Goal: Task Accomplishment & Management: Manage account settings

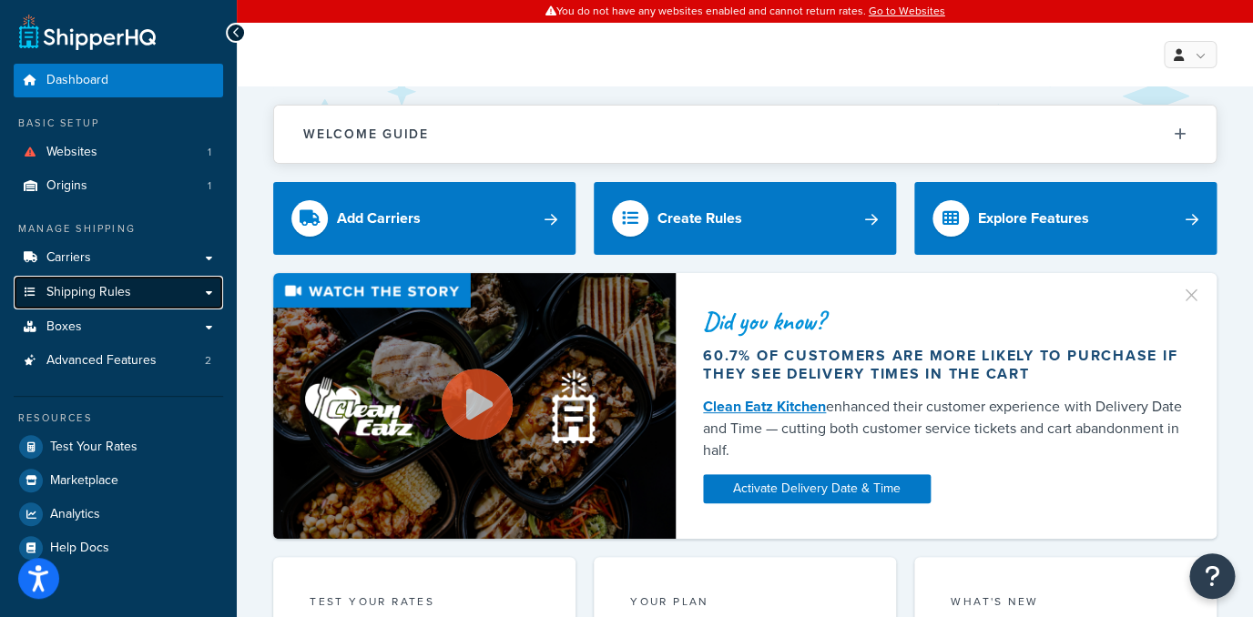
click at [138, 290] on link "Shipping Rules" at bounding box center [118, 293] width 209 height 34
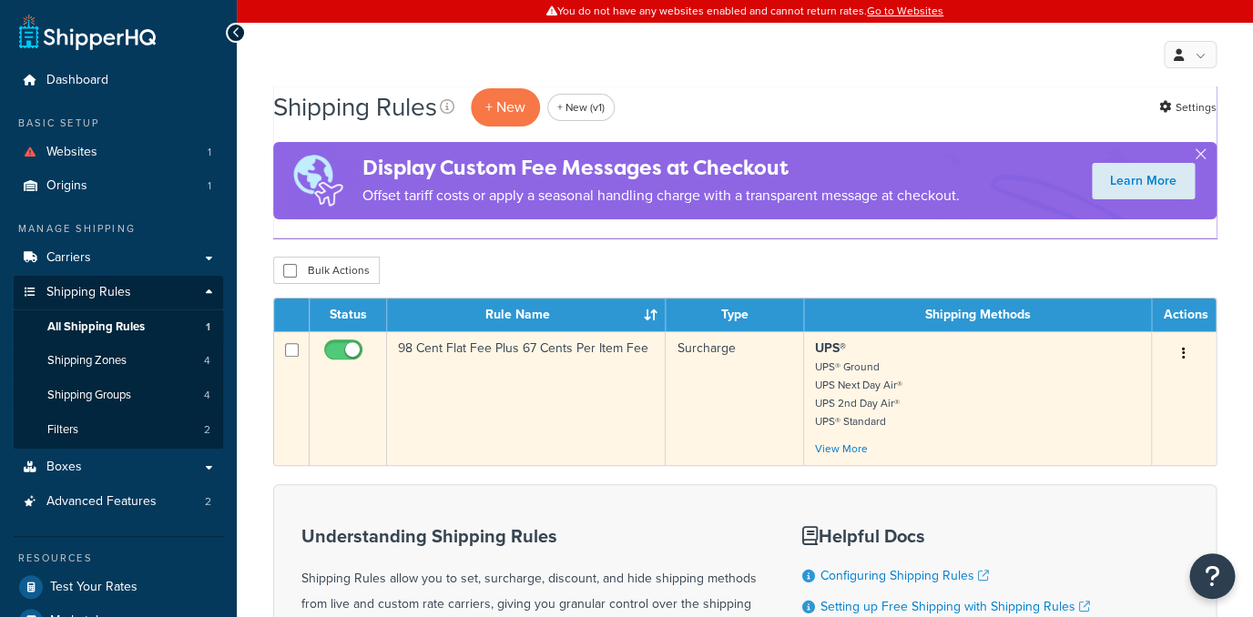
click at [496, 363] on td "98 Cent Flat Fee Plus 67 Cents Per Item Fee" at bounding box center [526, 398] width 279 height 134
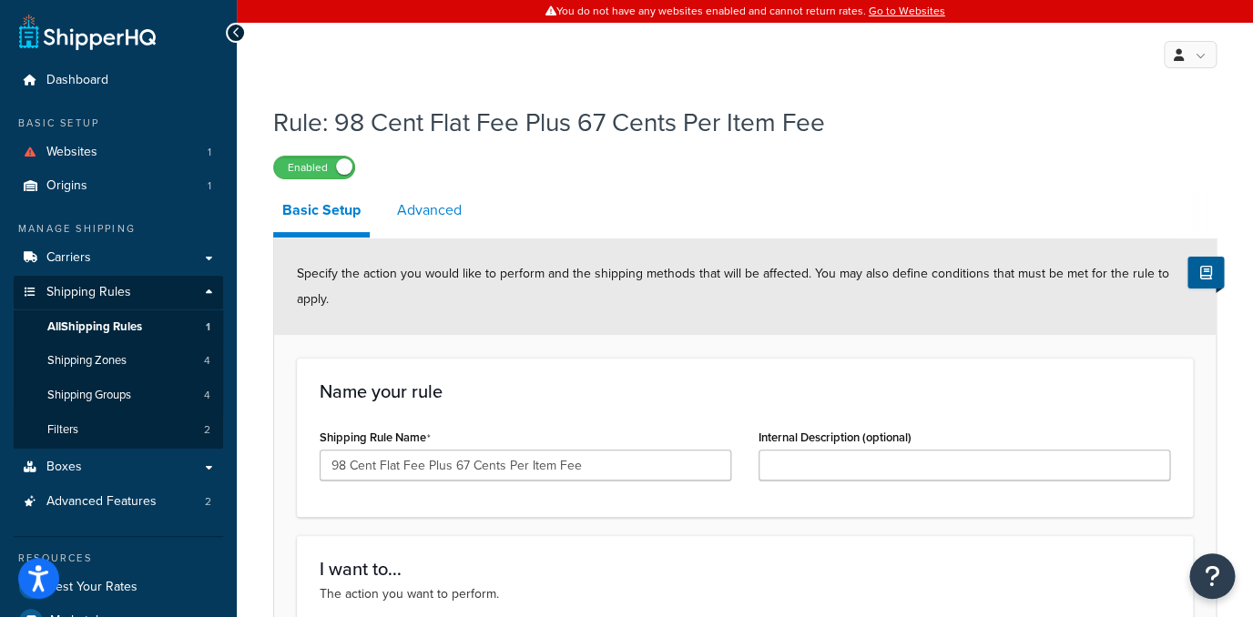
click at [398, 197] on link "Advanced" at bounding box center [429, 210] width 83 height 44
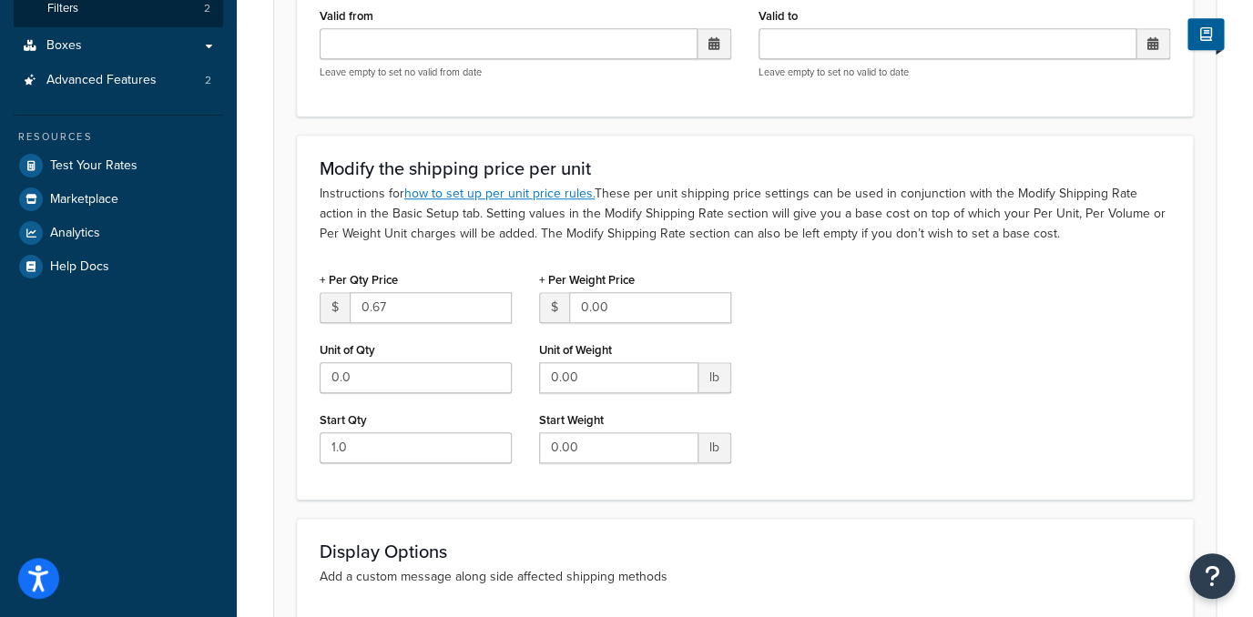
scroll to position [423, 0]
click at [336, 371] on input "0.0" at bounding box center [416, 377] width 192 height 31
click at [326, 377] on input "1" at bounding box center [416, 377] width 192 height 31
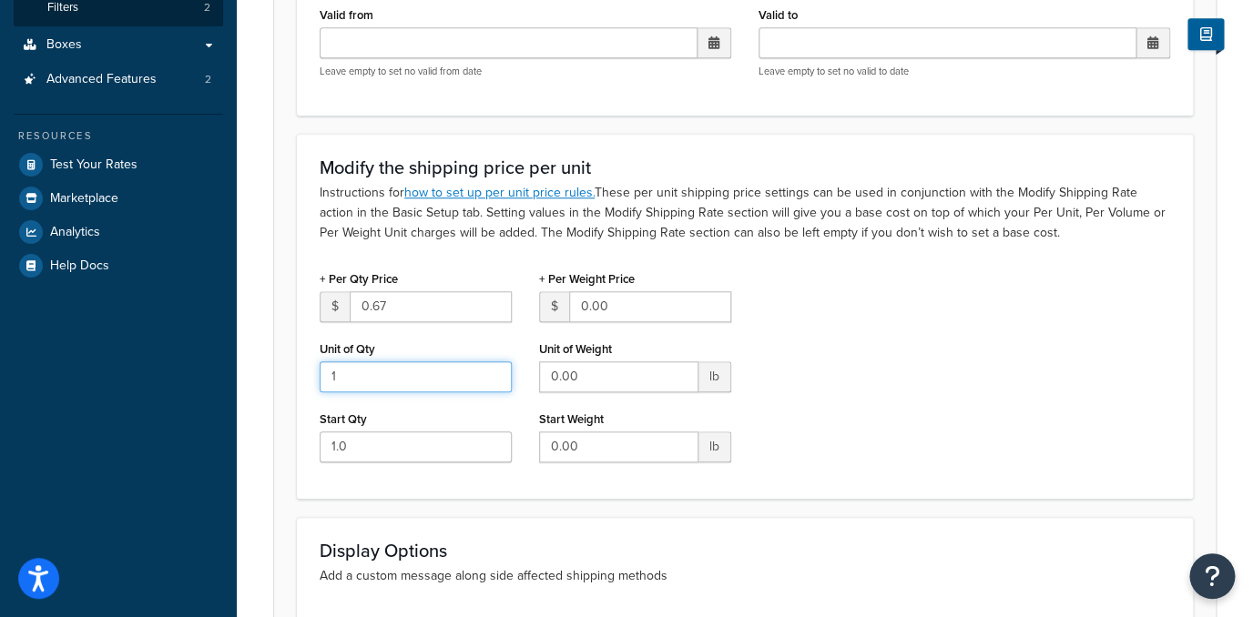
type input "1"
click at [317, 378] on div "+ Per Qty Price $ 0.67 Unit of Qty 1 Start Qty 1.0" at bounding box center [415, 371] width 219 height 210
click at [281, 380] on form "Advanced filtering conditions that you see here can be modified in the Rules Se…" at bounding box center [745, 320] width 942 height 1009
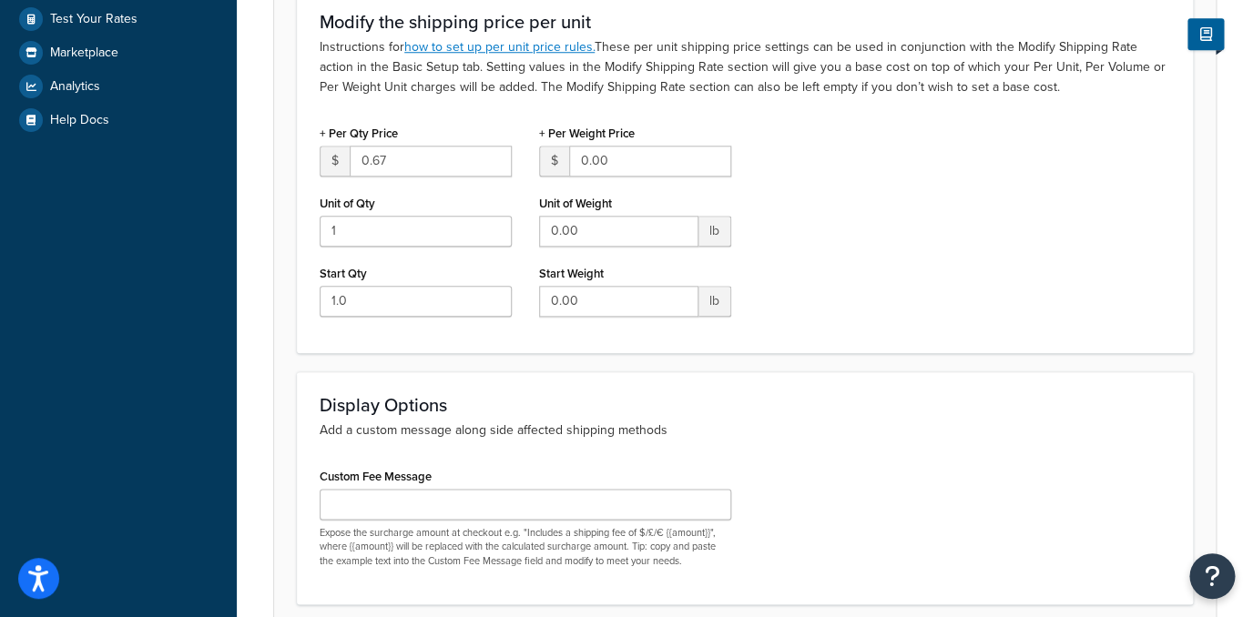
scroll to position [723, 0]
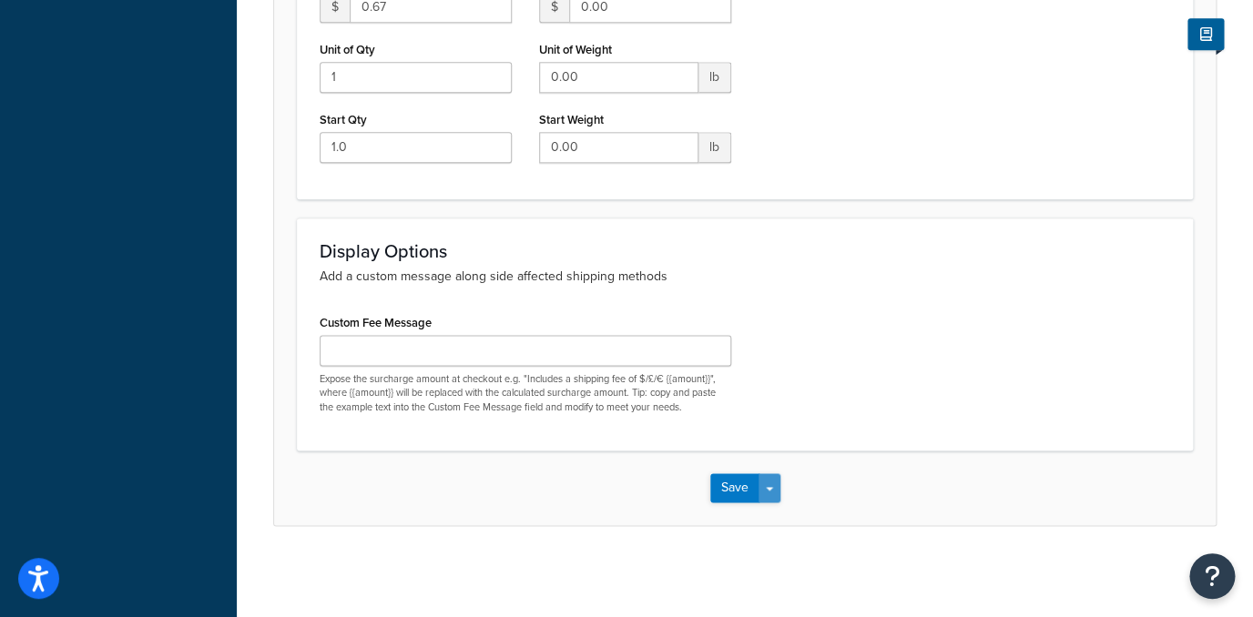
click at [765, 485] on button "Save Dropdown" at bounding box center [770, 488] width 22 height 29
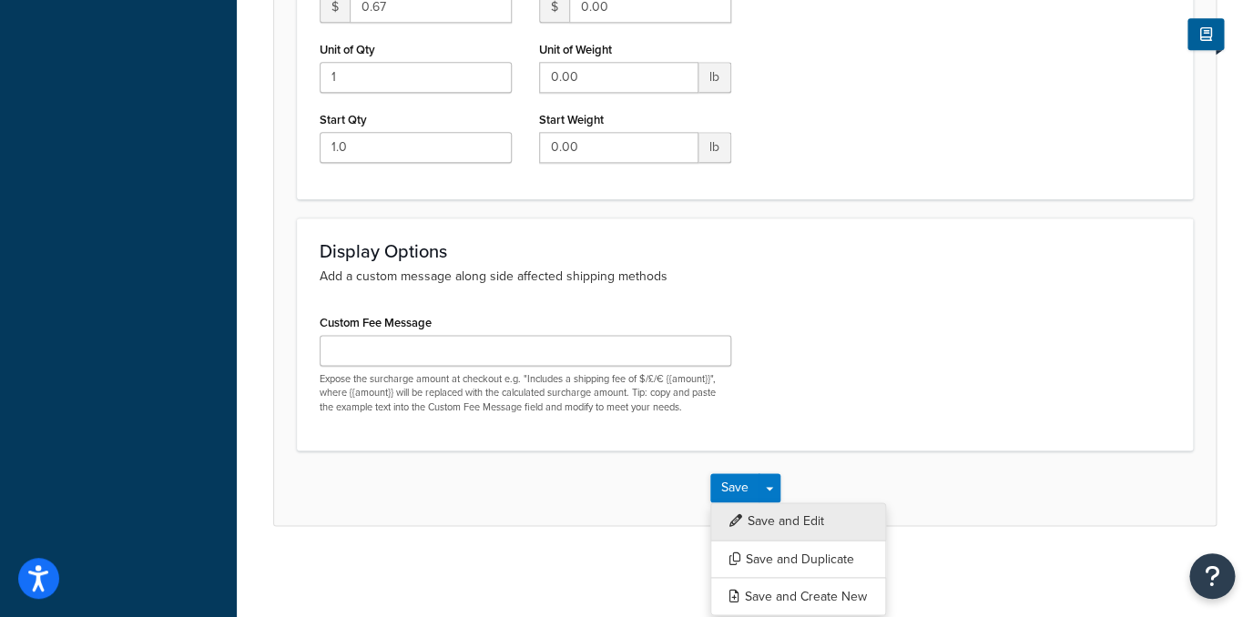
click at [779, 519] on button "Save and Edit" at bounding box center [798, 522] width 176 height 38
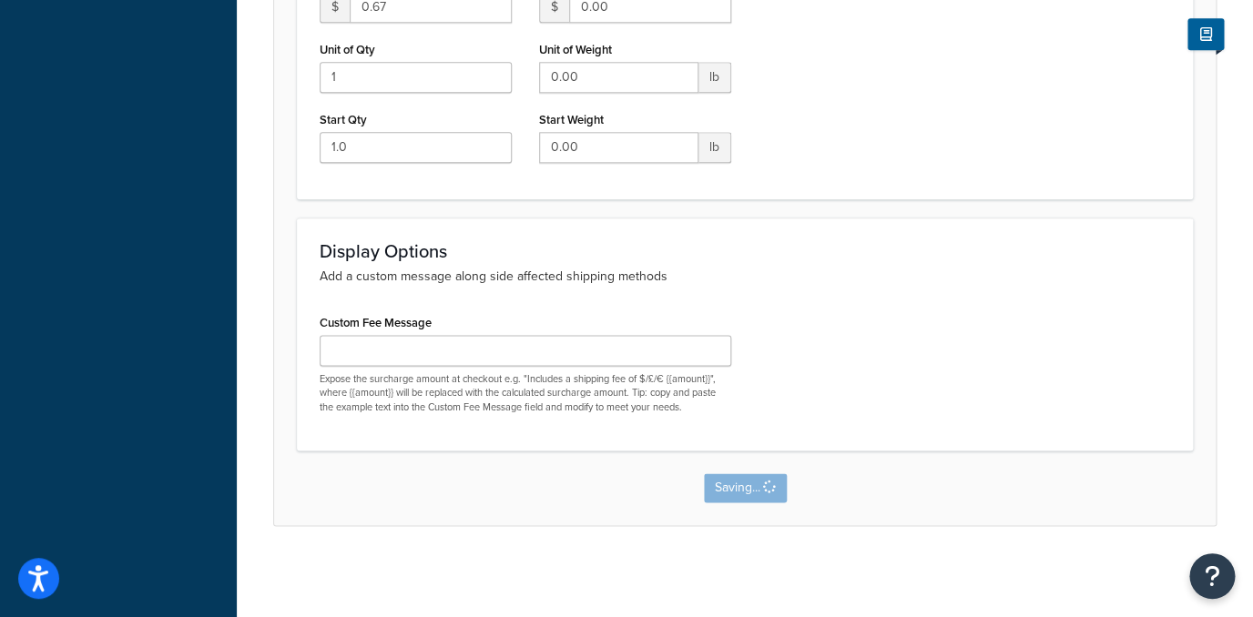
scroll to position [0, 0]
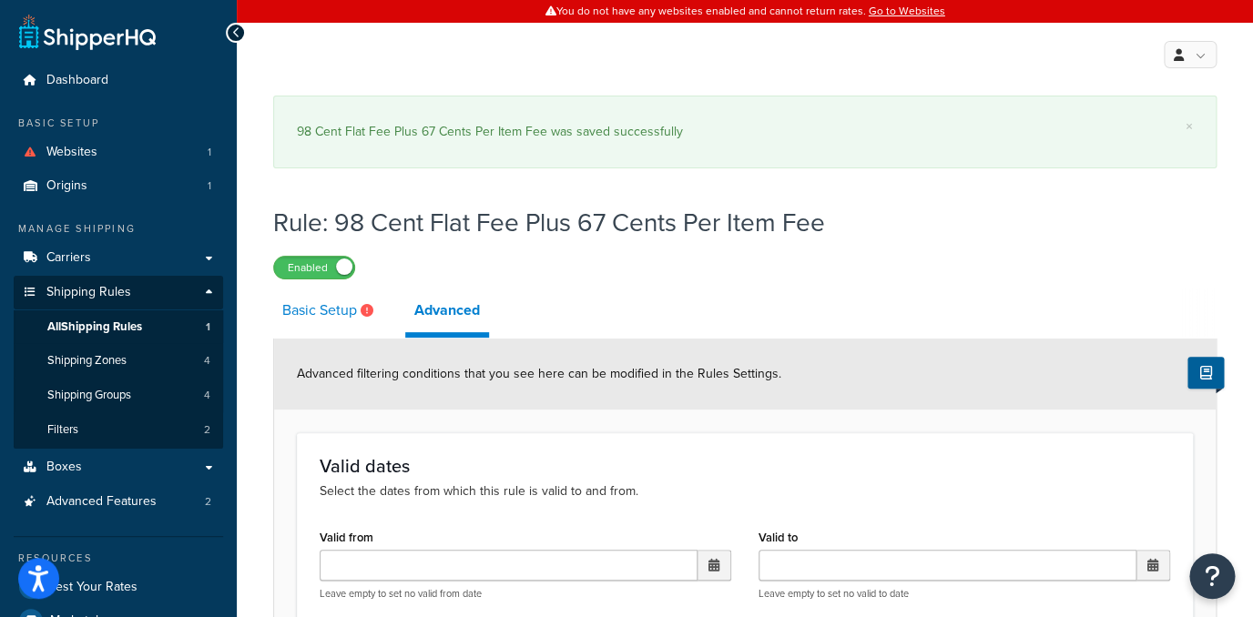
click at [316, 308] on link "Basic Setup" at bounding box center [330, 311] width 114 height 44
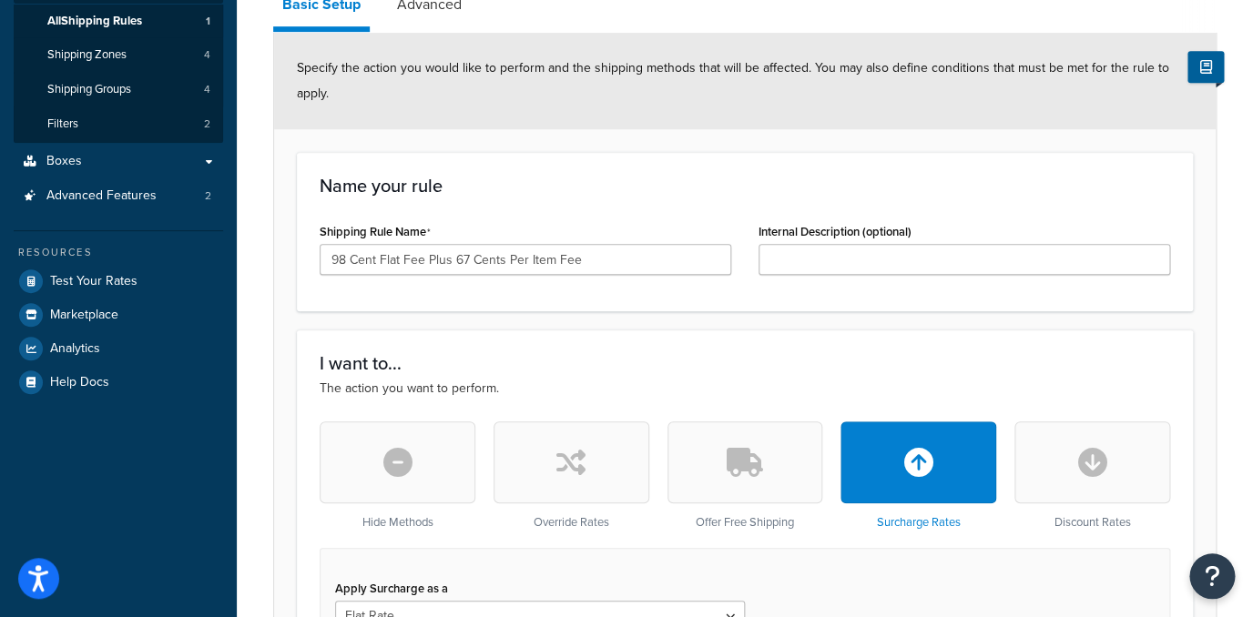
scroll to position [189, 0]
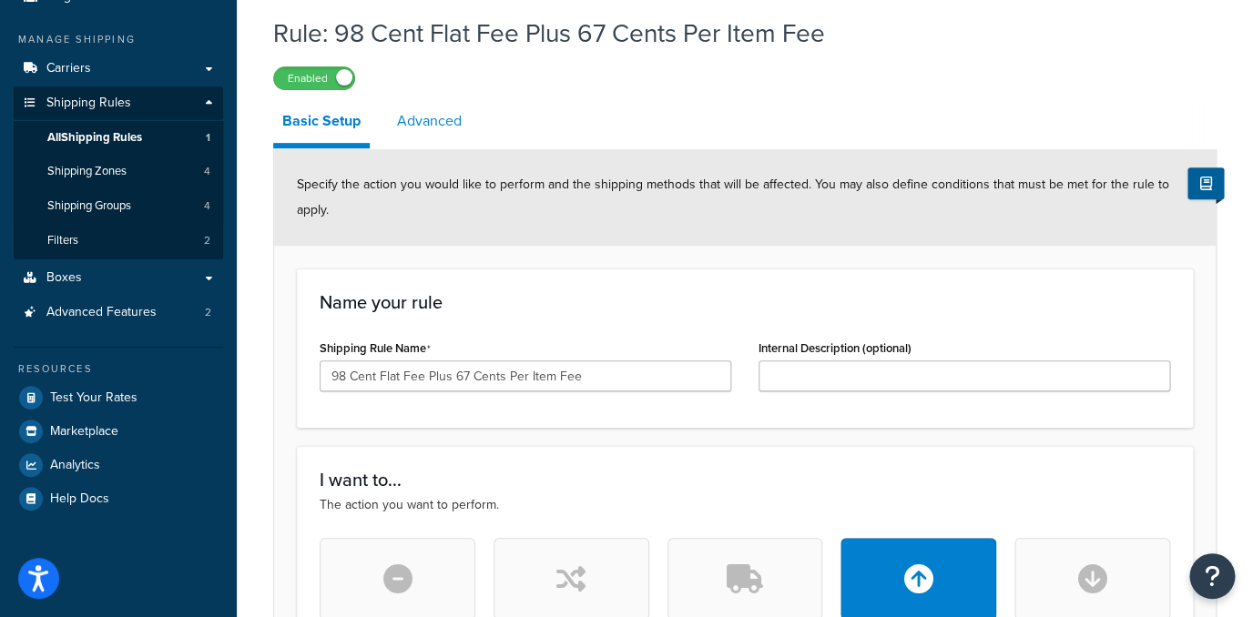
click at [436, 127] on link "Advanced" at bounding box center [429, 121] width 83 height 44
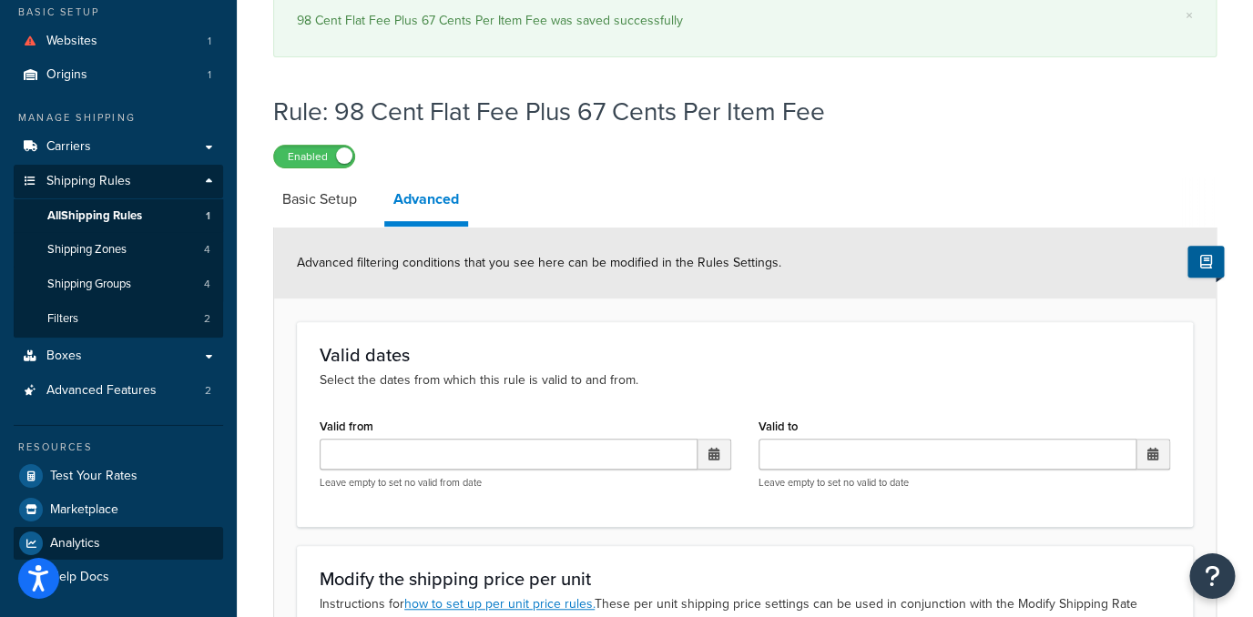
scroll to position [146, 0]
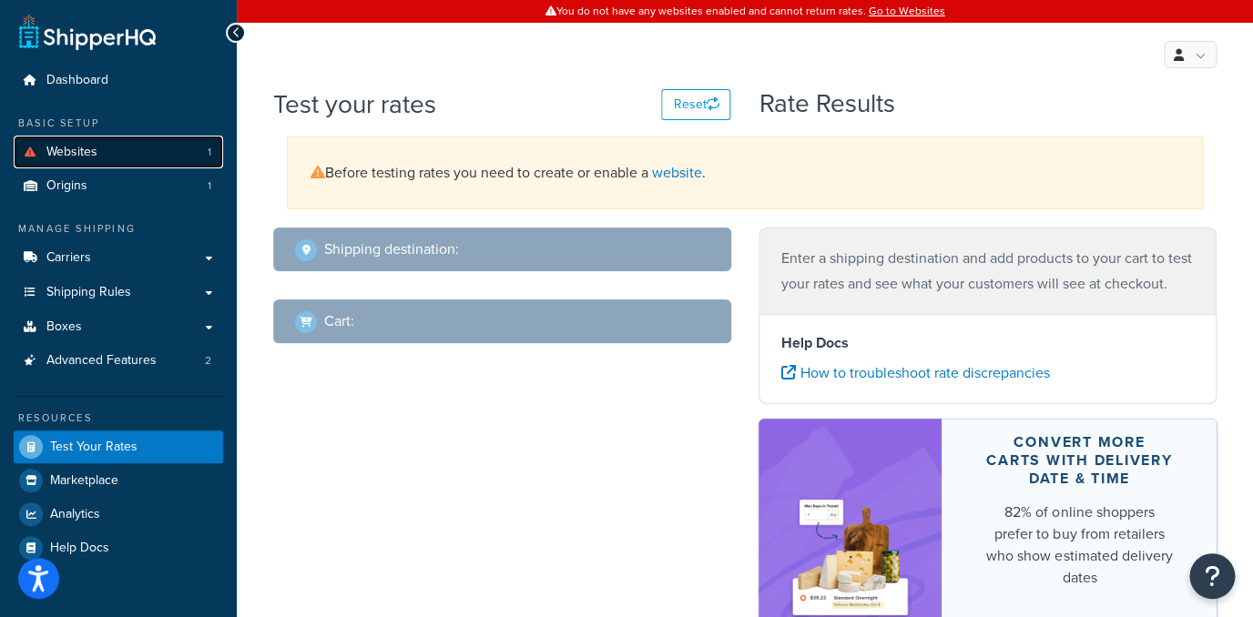
click at [195, 148] on link "Websites 1" at bounding box center [118, 153] width 209 height 34
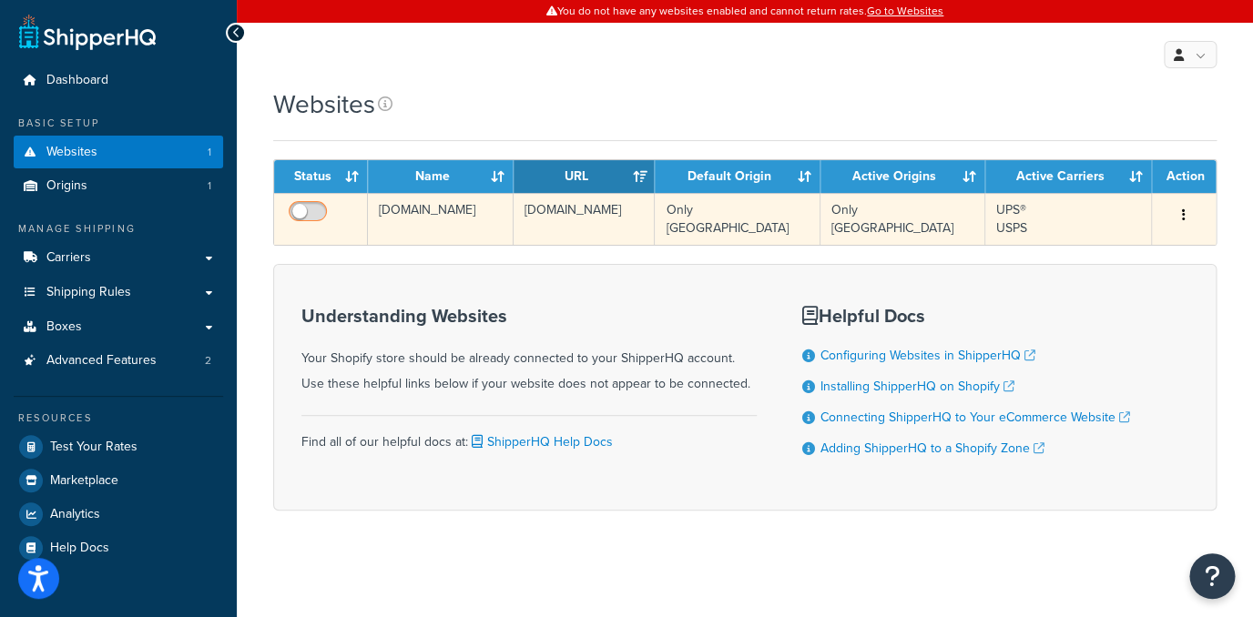
click at [318, 207] on input "checkbox" at bounding box center [310, 216] width 50 height 23
checkbox input "true"
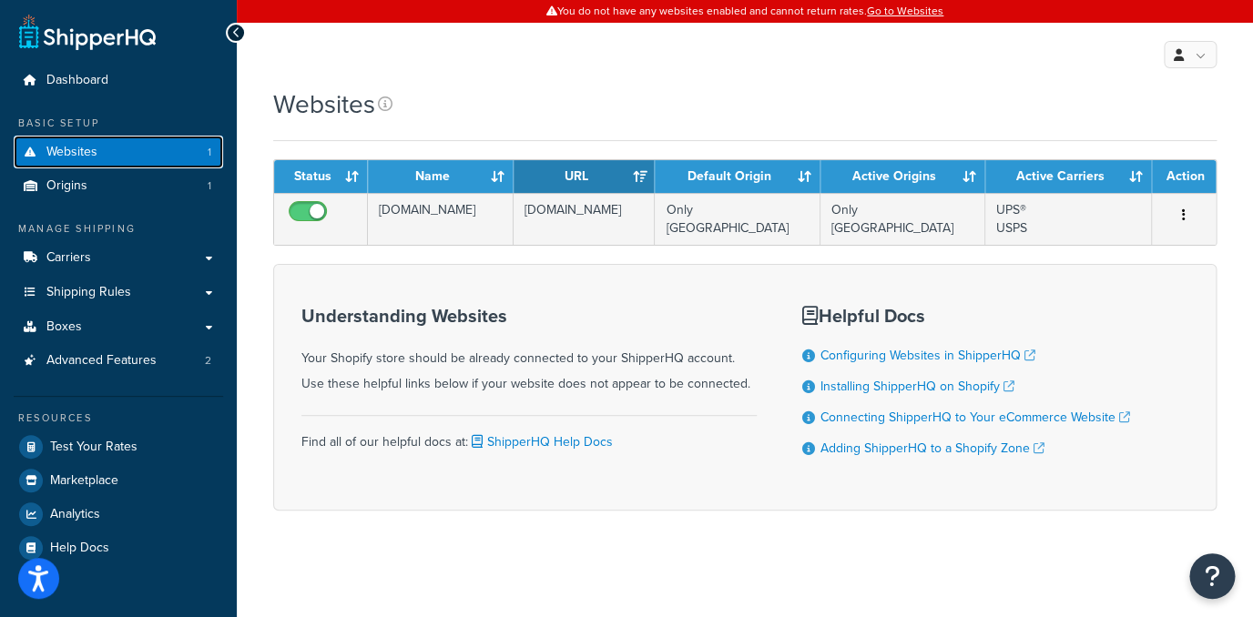
click at [158, 153] on link "Websites 1" at bounding box center [118, 153] width 209 height 34
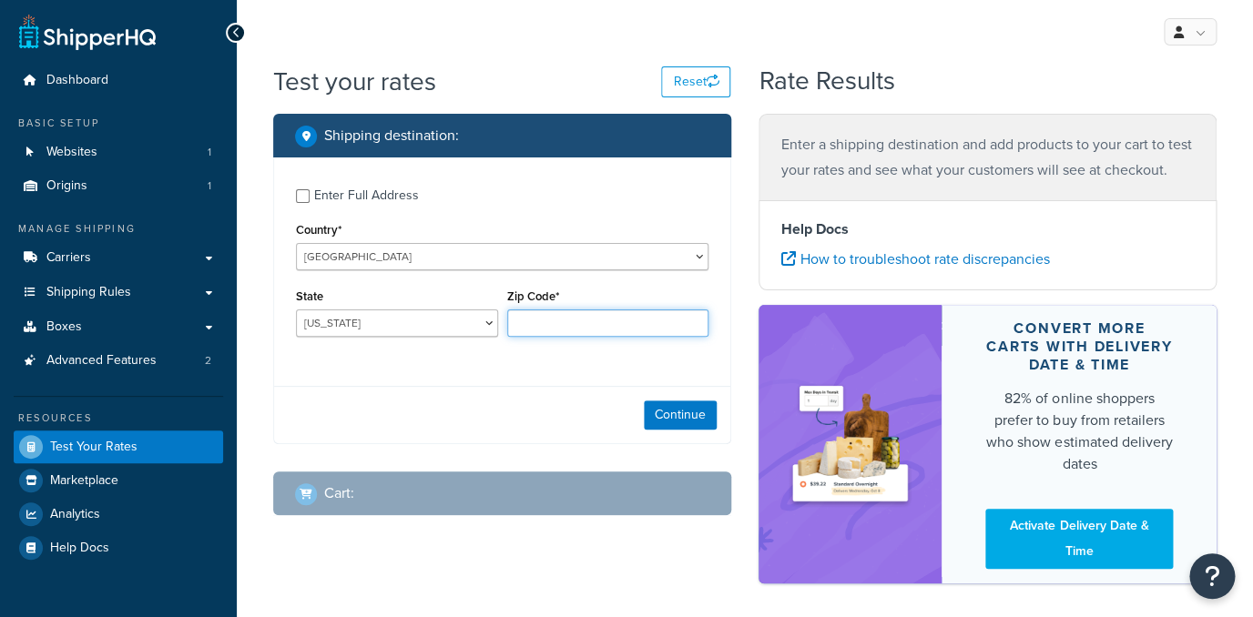
click at [582, 321] on input "Zip Code*" at bounding box center [608, 323] width 202 height 27
type input "78747"
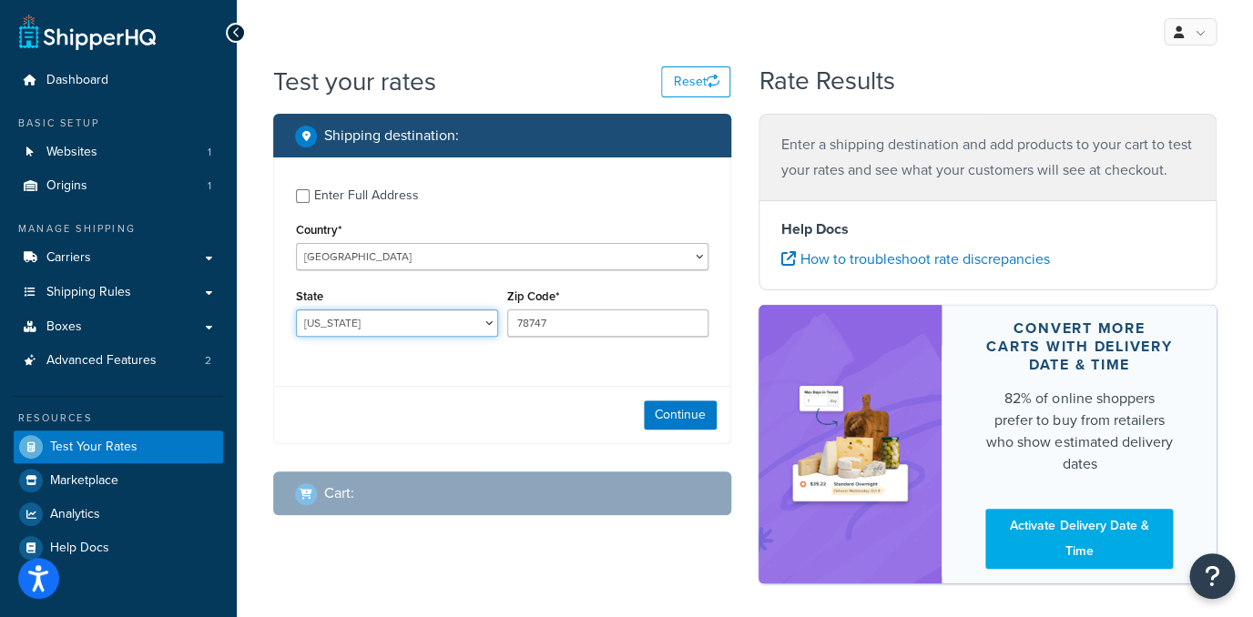
click at [296, 310] on select "Alabama Alaska American Samoa Arizona Arkansas Armed Forces Americas Armed Forc…" at bounding box center [397, 323] width 202 height 27
select select "TX"
click option "Texas" at bounding box center [0, 0] width 0 height 0
click at [667, 420] on button "Continue" at bounding box center [680, 415] width 73 height 29
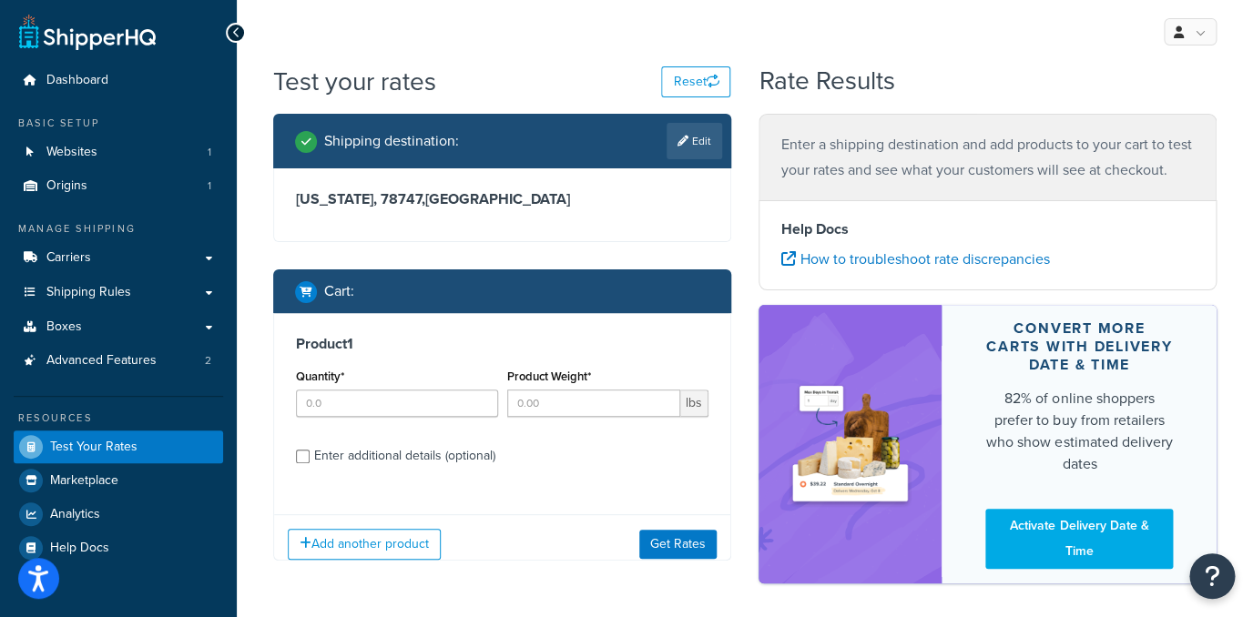
click at [362, 375] on div "Quantity*" at bounding box center [397, 390] width 202 height 53
click at [356, 411] on input "Quantity*" at bounding box center [397, 403] width 202 height 27
click at [362, 408] on input "1" at bounding box center [397, 403] width 202 height 27
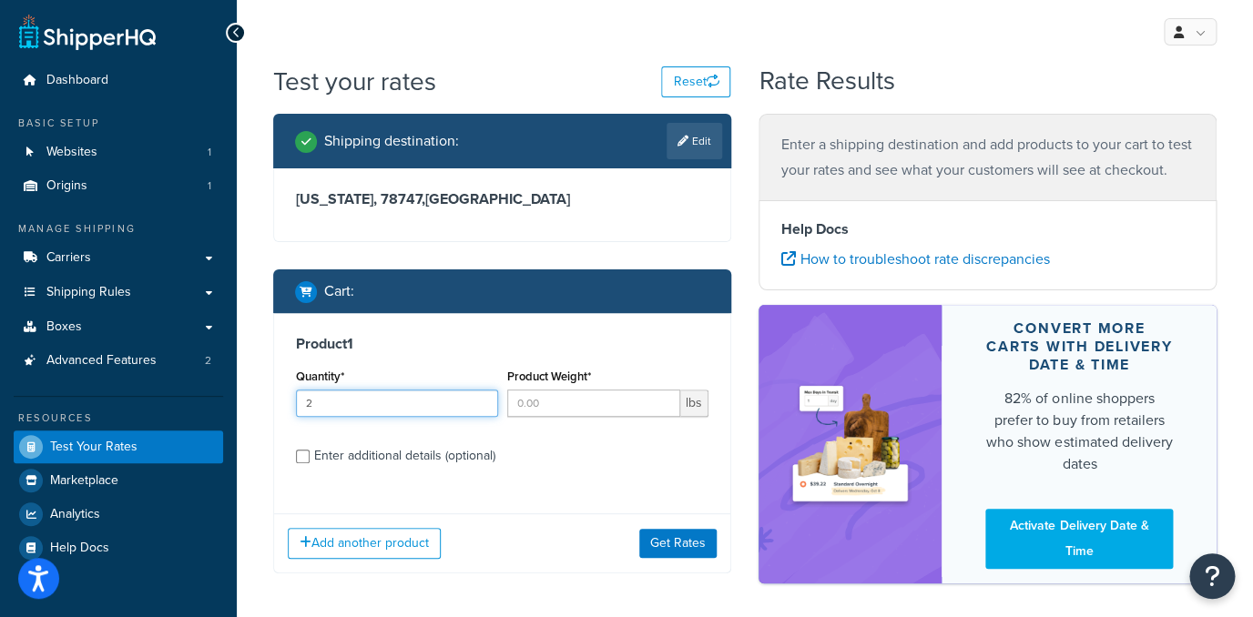
type input "2"
click at [604, 422] on div "Product Weight* lbs" at bounding box center [608, 397] width 211 height 66
click at [600, 413] on input "Product Weight*" at bounding box center [594, 403] width 174 height 27
type input "1"
click at [652, 536] on button "Get Rates" at bounding box center [677, 543] width 77 height 29
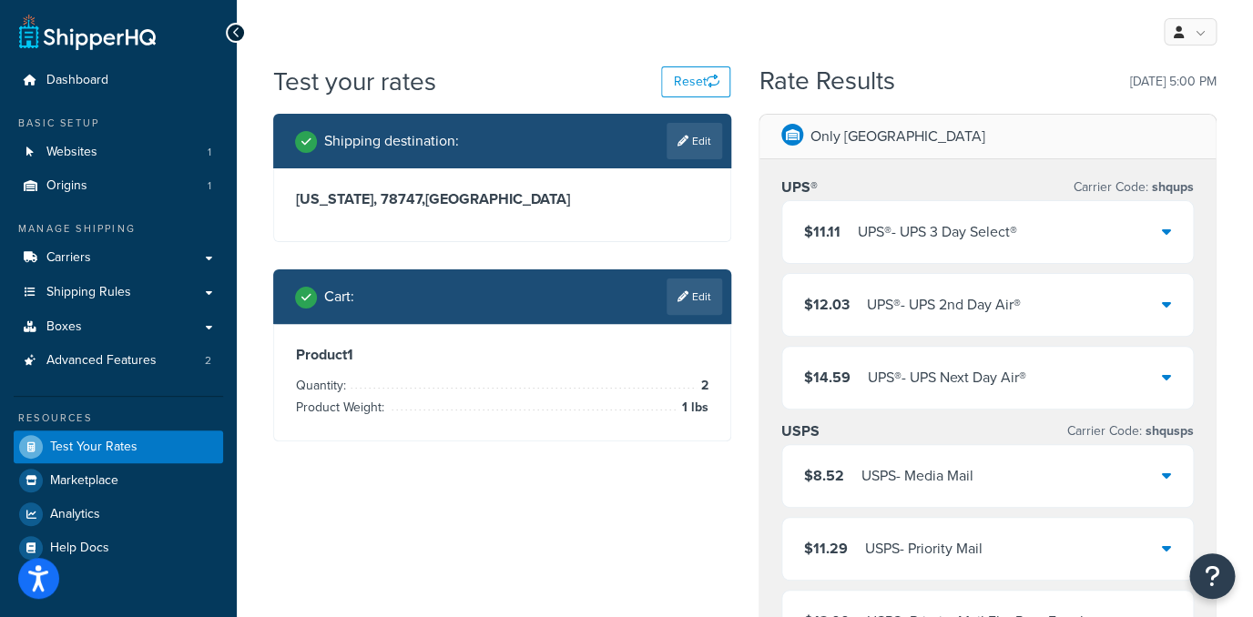
click at [887, 241] on div "UPS® - UPS 3 Day Select®" at bounding box center [937, 231] width 159 height 25
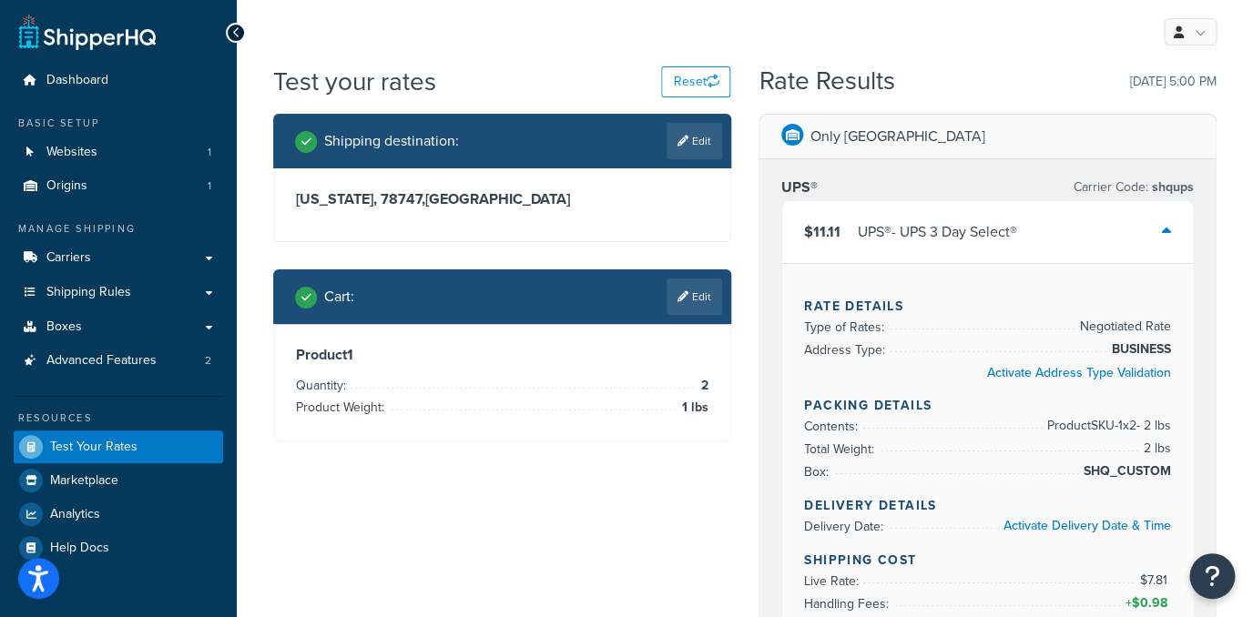
click at [943, 221] on div "UPS® - UPS 3 Day Select®" at bounding box center [937, 231] width 159 height 25
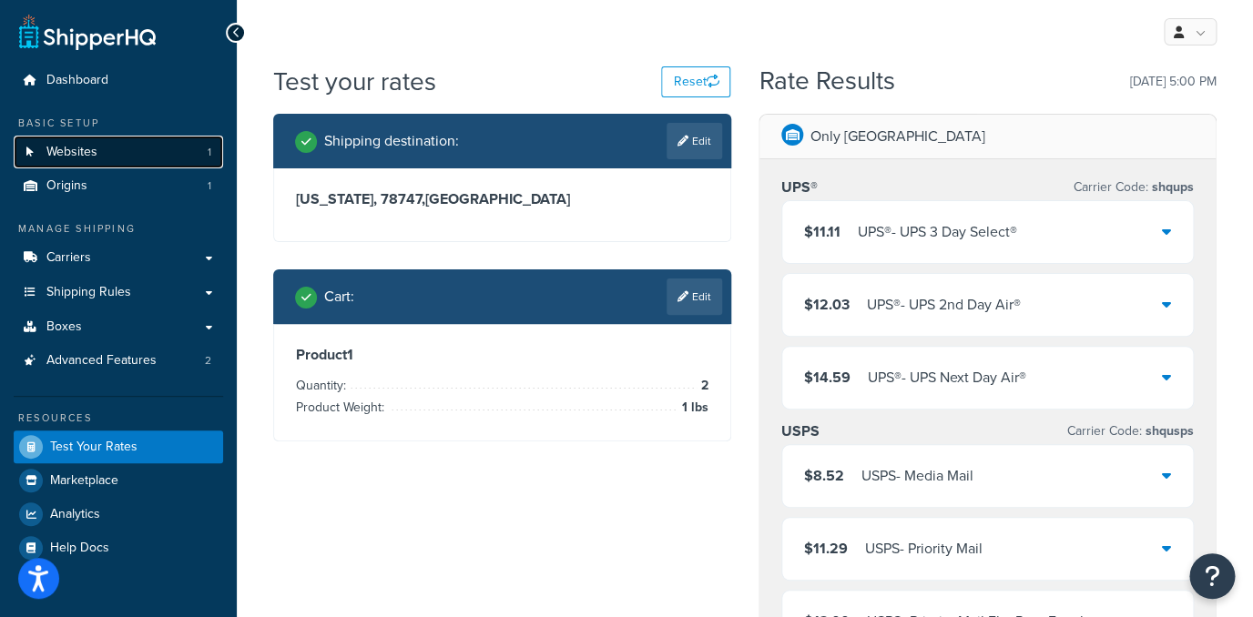
click at [48, 145] on span "Websites" at bounding box center [71, 152] width 51 height 15
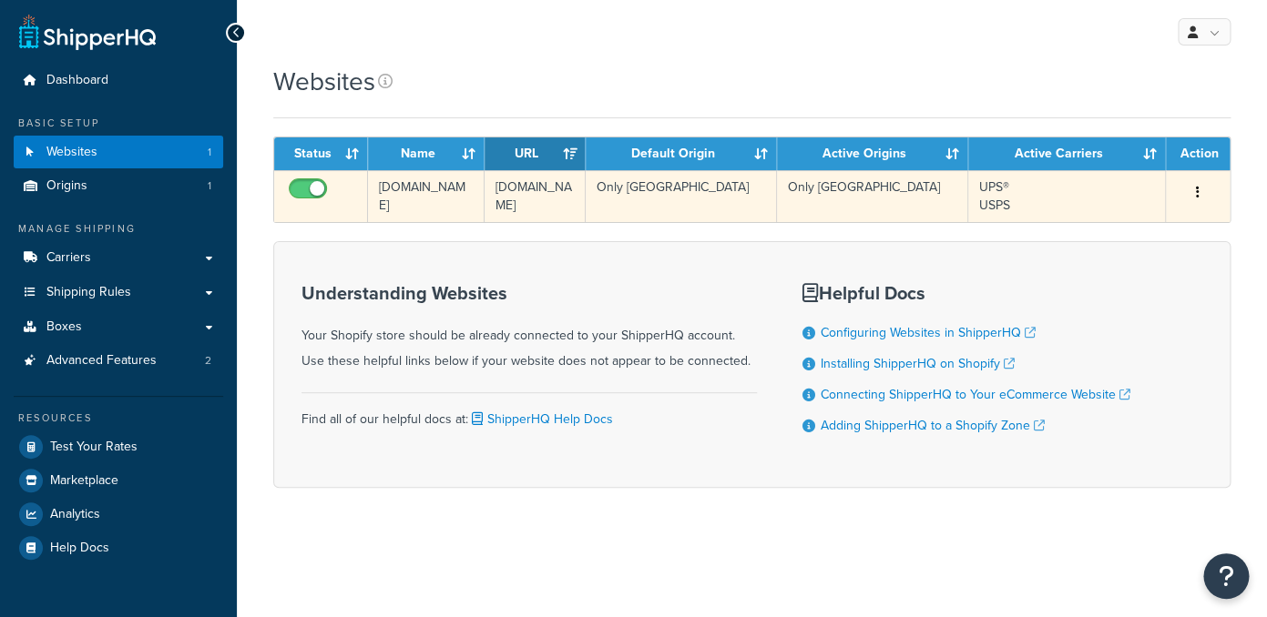
click at [316, 194] on input "checkbox" at bounding box center [310, 193] width 50 height 23
checkbox input "false"
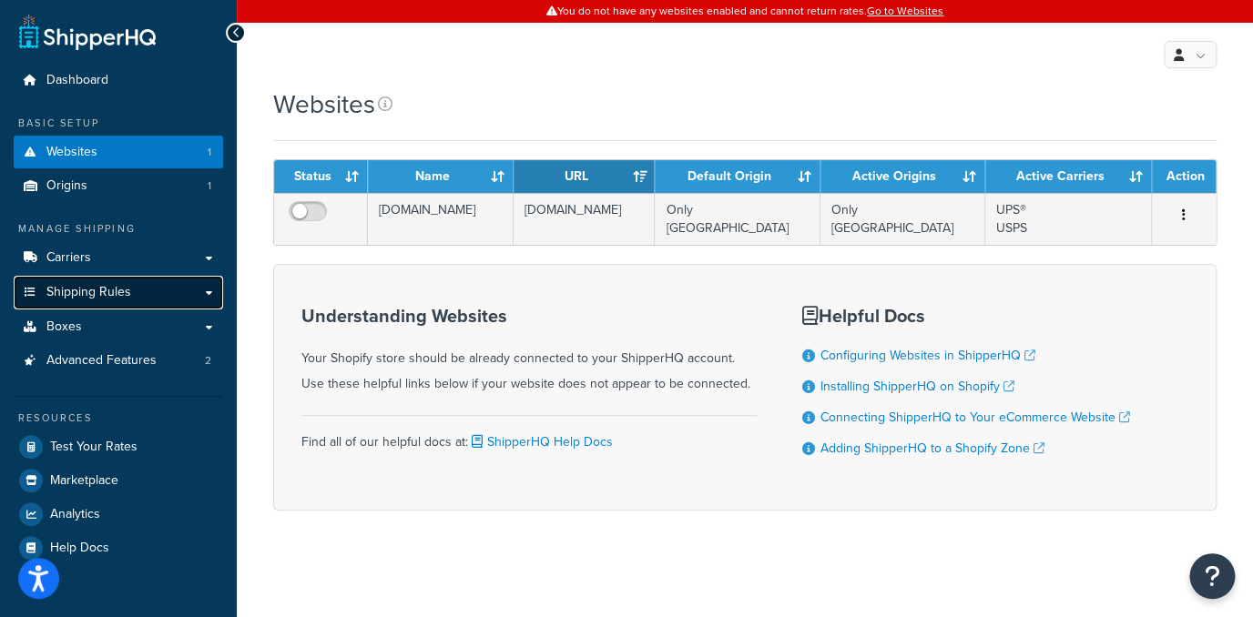
click at [117, 294] on span "Shipping Rules" at bounding box center [88, 292] width 85 height 15
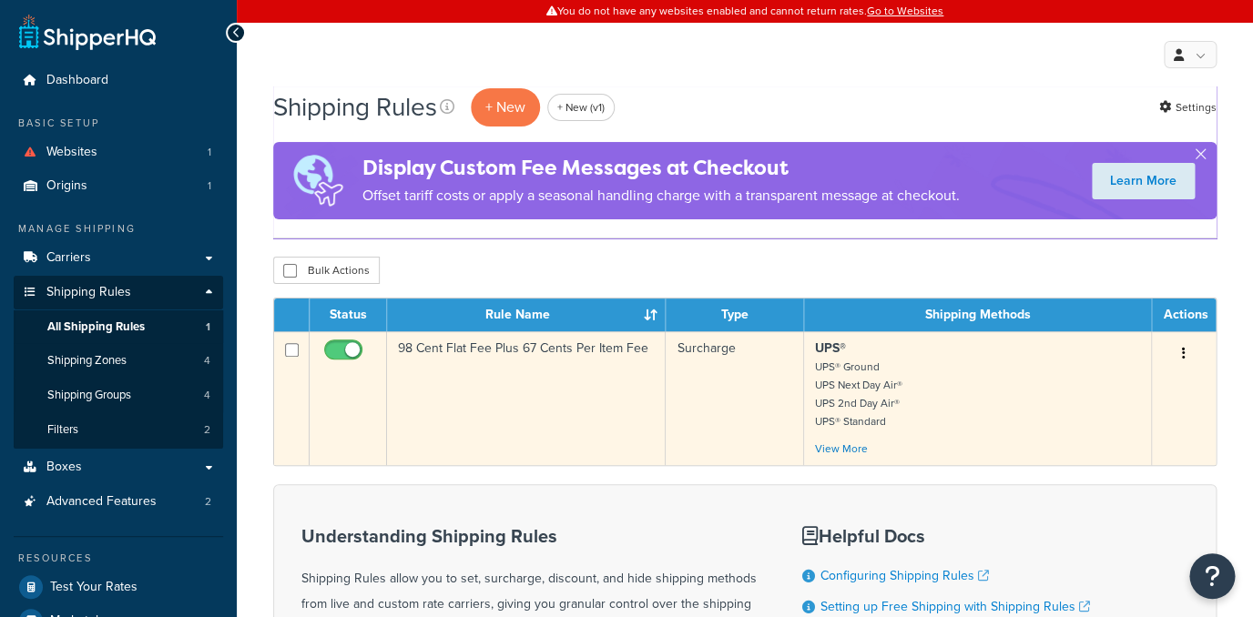
click at [515, 382] on td "98 Cent Flat Fee Plus 67 Cents Per Item Fee" at bounding box center [526, 398] width 279 height 134
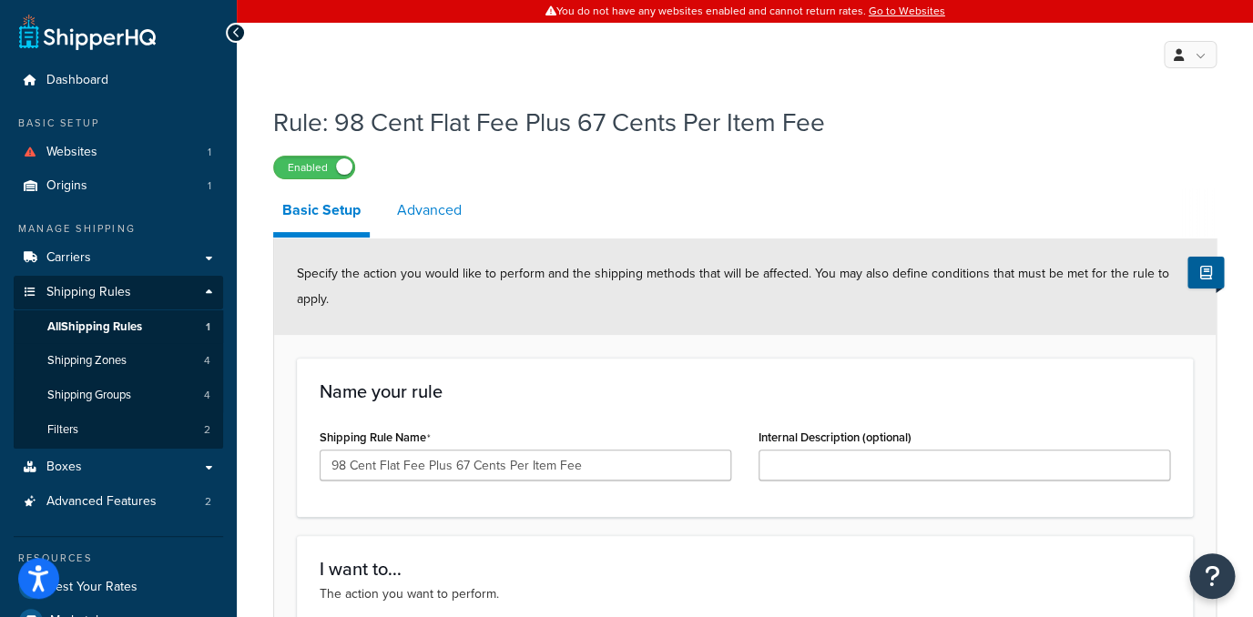
click at [413, 210] on link "Advanced" at bounding box center [429, 210] width 83 height 44
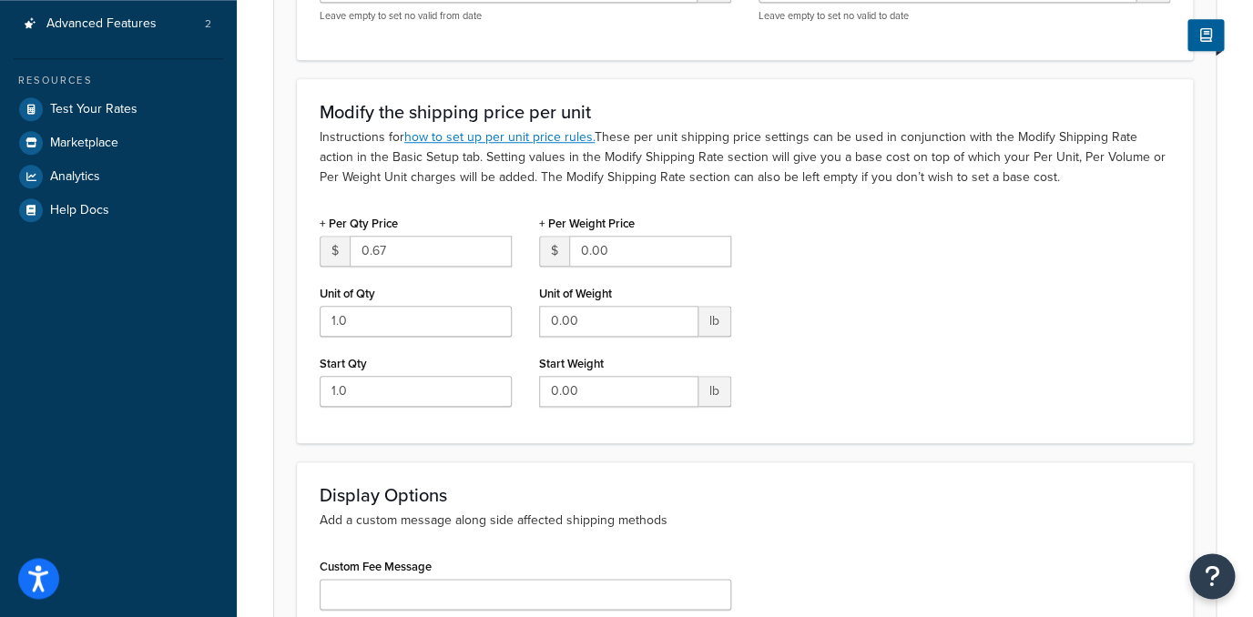
scroll to position [481, 0]
